Goal: Information Seeking & Learning: Check status

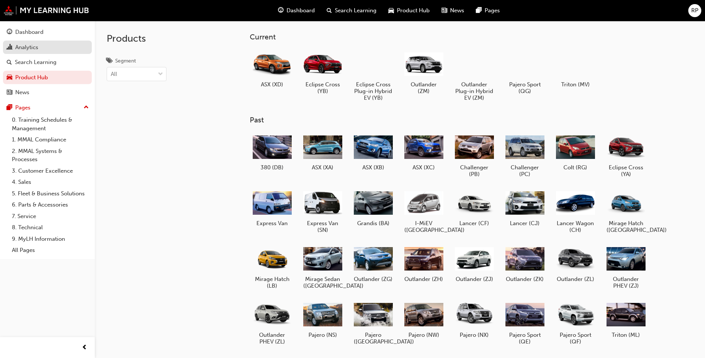
drag, startPoint x: 25, startPoint y: 48, endPoint x: 45, endPoint y: 48, distance: 20.8
click at [25, 48] on div "Analytics" at bounding box center [26, 47] width 23 height 9
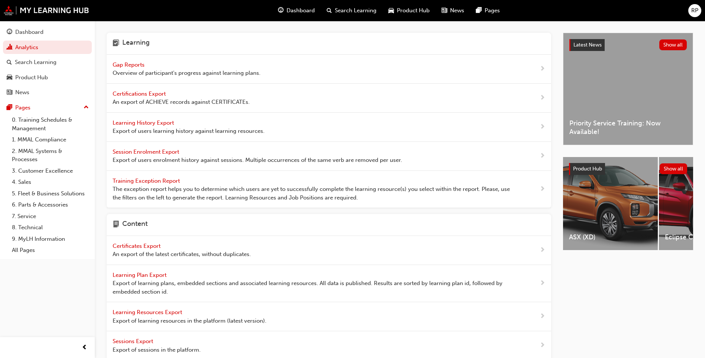
click at [164, 71] on span "Overview of participant's progress against learning plans." at bounding box center [187, 73] width 148 height 9
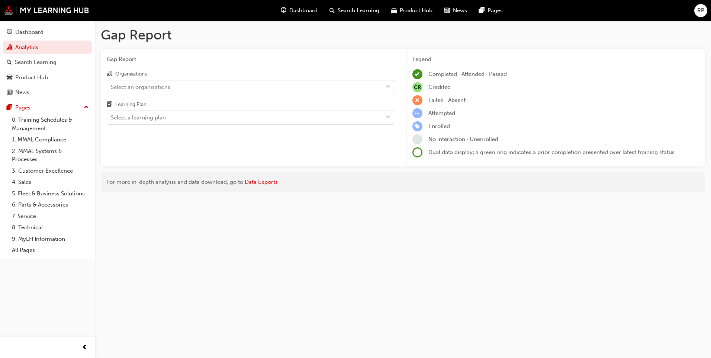
click at [198, 87] on div "Select an organisations" at bounding box center [245, 86] width 276 height 13
click at [112, 87] on input "Organisations Select an organisations" at bounding box center [111, 86] width 1 height 6
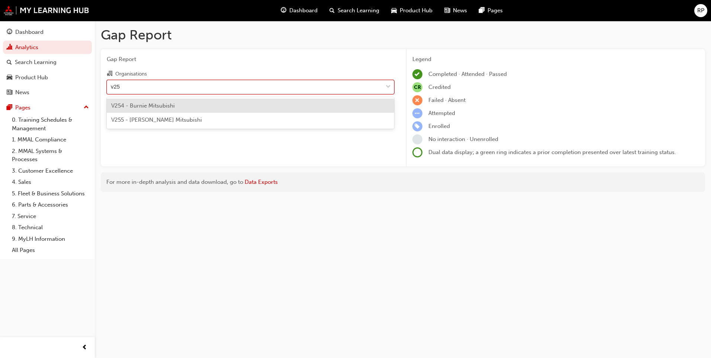
type input "v255"
click at [186, 104] on span "V255 - [PERSON_NAME] Mitsubishi" at bounding box center [156, 105] width 91 height 7
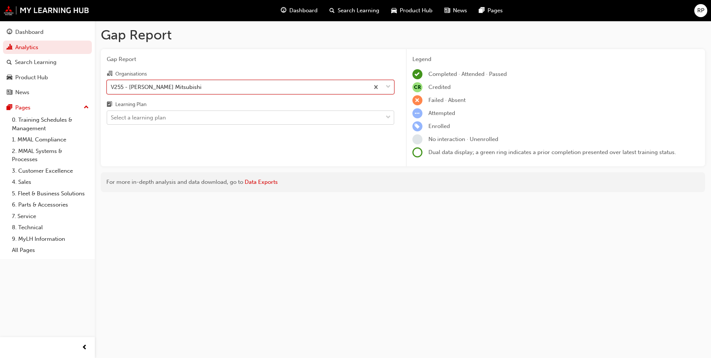
click at [157, 118] on div "Select a learning plan" at bounding box center [138, 117] width 55 height 9
click at [112, 118] on input "Learning Plan Select a learning plan" at bounding box center [111, 117] width 1 height 6
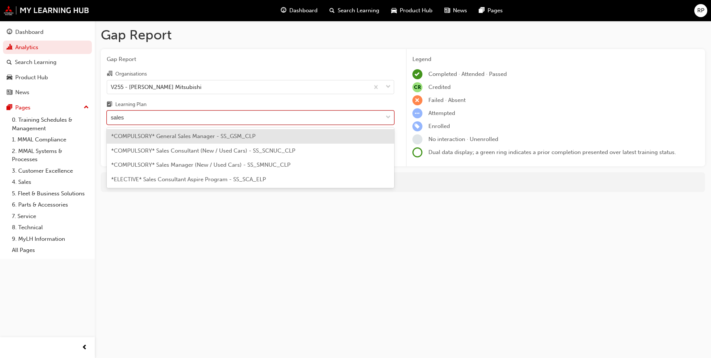
type input "sales c"
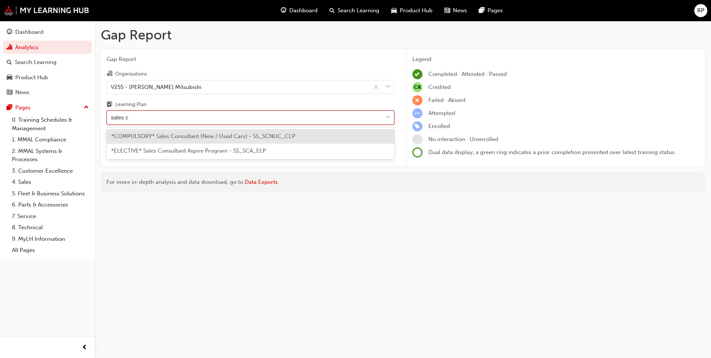
click at [206, 135] on span "*COMPULSORY* Sales Consultant (New / Used Cars) - SS_SCNUC_CLP" at bounding box center [203, 136] width 184 height 7
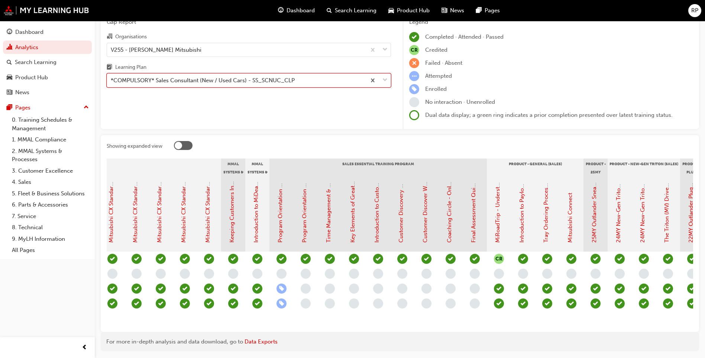
scroll to position [0, 743]
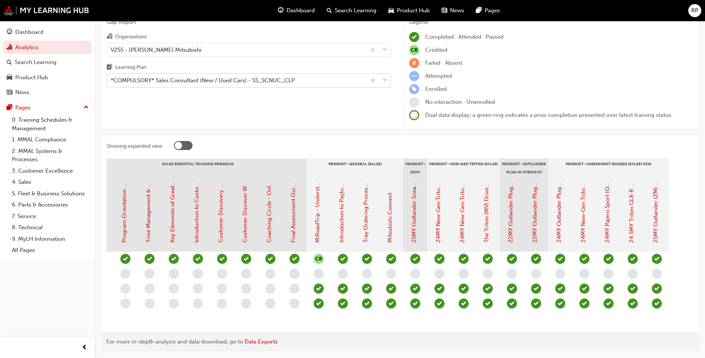
click at [614, 39] on div "Completed · Attended · Passed" at bounding box center [551, 37] width 284 height 10
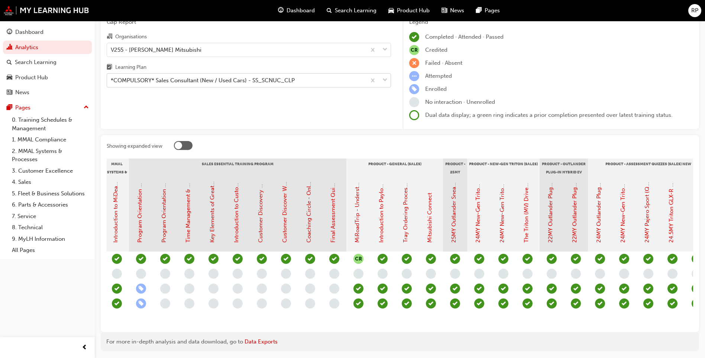
scroll to position [0, 683]
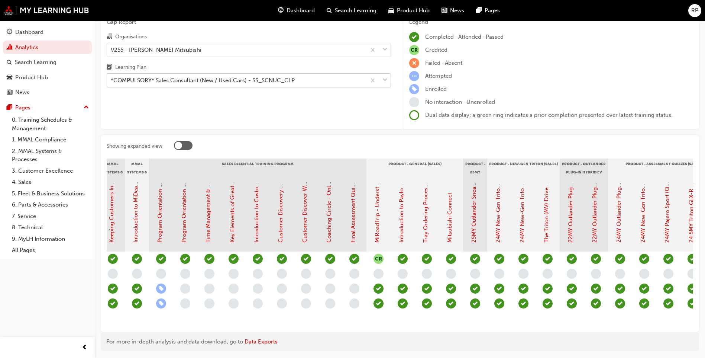
click at [292, 135] on div "Gap Report Gap Report Organisations V255 - [PERSON_NAME] Mitsubishi Learning Pl…" at bounding box center [400, 173] width 611 height 379
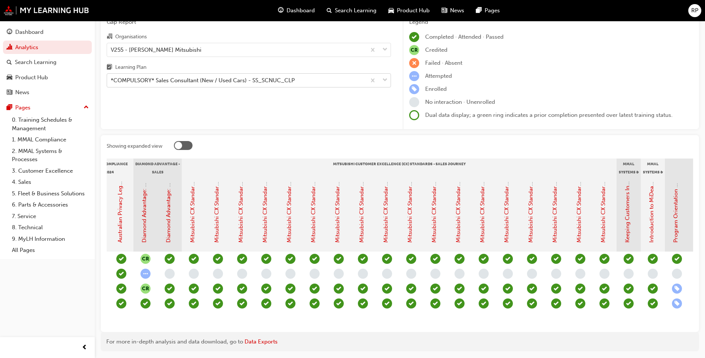
scroll to position [0, 0]
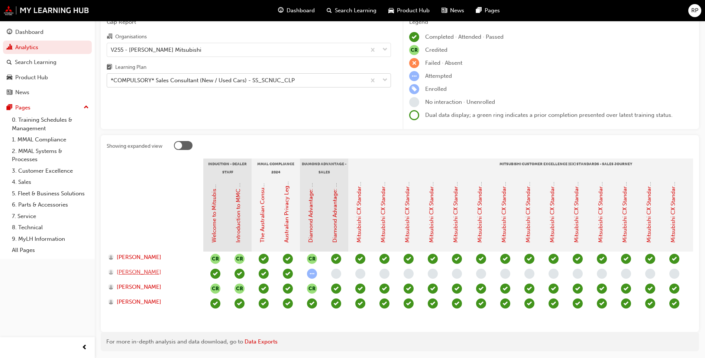
click at [135, 273] on span "[PERSON_NAME]" at bounding box center [139, 272] width 45 height 9
